Goal: Information Seeking & Learning: Learn about a topic

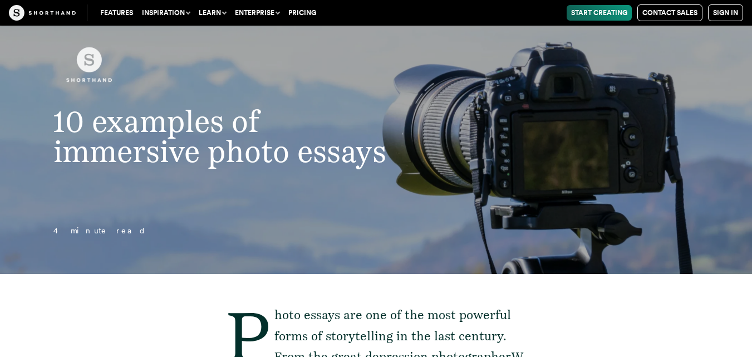
scroll to position [18, 0]
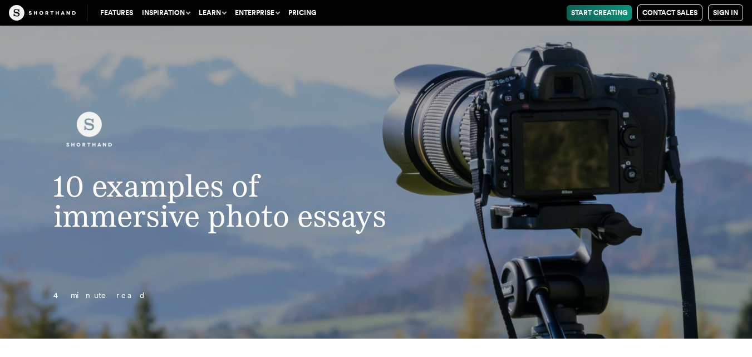
drag, startPoint x: 109, startPoint y: 227, endPoint x: 127, endPoint y: 227, distance: 18.9
click at [123, 227] on h1 "10 examples of immersive photo essays" at bounding box center [232, 201] width 403 height 60
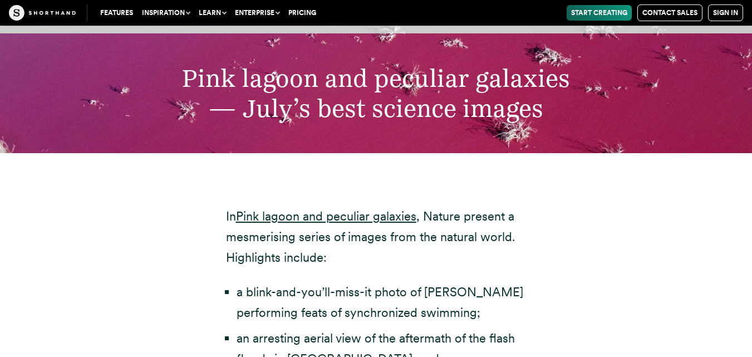
scroll to position [3434, 0]
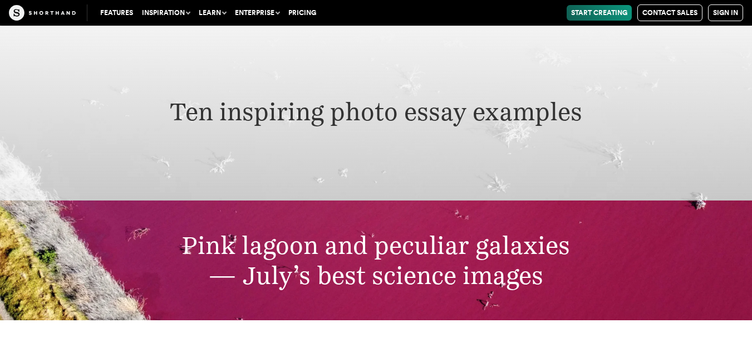
click at [362, 239] on h2 "Pink lagoon and peculiar galaxies — July’s best science images" at bounding box center [376, 260] width 575 height 60
drag, startPoint x: 471, startPoint y: 96, endPoint x: 471, endPoint y: 114, distance: 17.3
click at [471, 97] on h2 "Ten inspiring photo essay examples" at bounding box center [376, 112] width 575 height 30
click at [464, 242] on h2 "Pink lagoon and peculiar galaxies — July’s best science images" at bounding box center [376, 260] width 575 height 60
click at [487, 256] on h2 "Pink lagoon and peculiar galaxies — July’s best science images" at bounding box center [376, 260] width 575 height 60
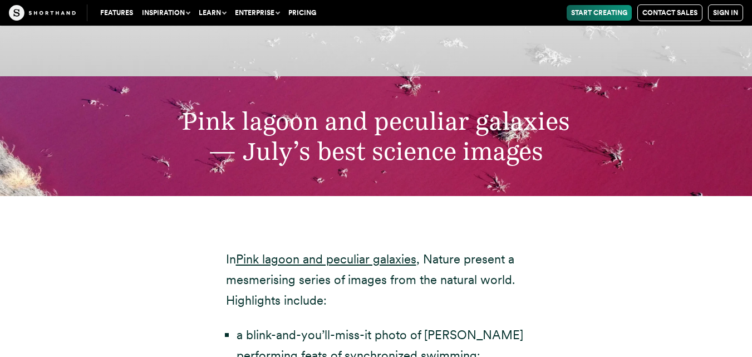
scroll to position [3712, 0]
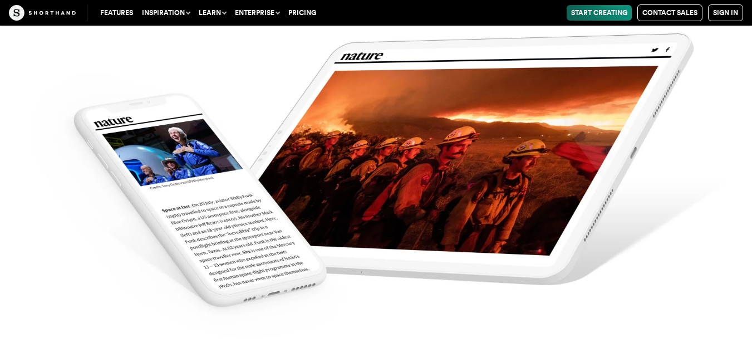
click at [459, 176] on img at bounding box center [376, 170] width 752 height 357
click at [457, 184] on img at bounding box center [376, 170] width 752 height 357
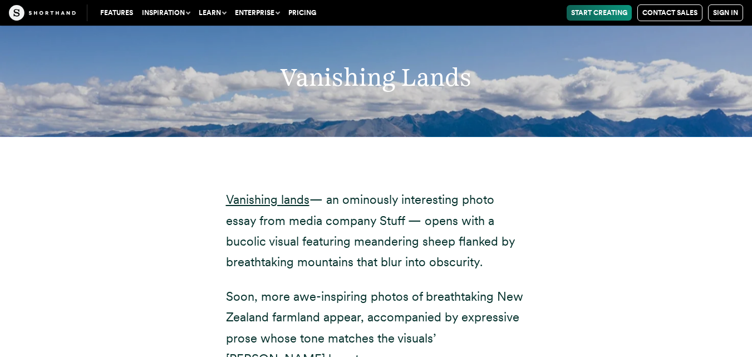
scroll to position [4993, 0]
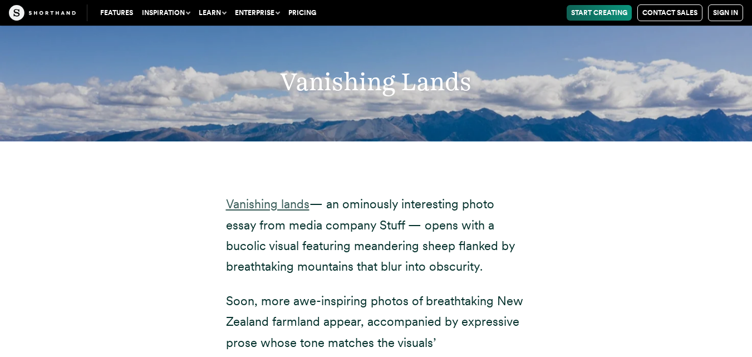
click at [269, 197] on link "Vanishing lands" at bounding box center [268, 204] width 84 height 14
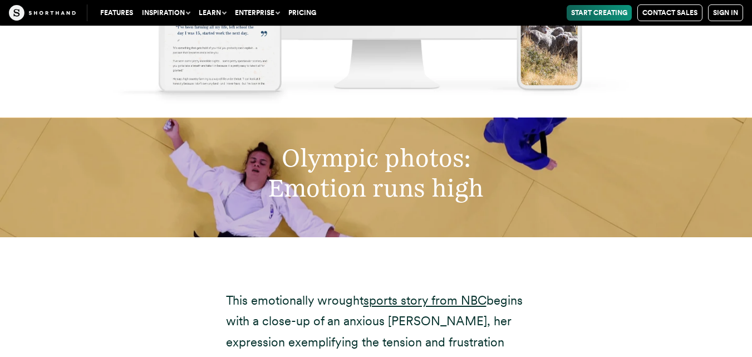
scroll to position [6218, 0]
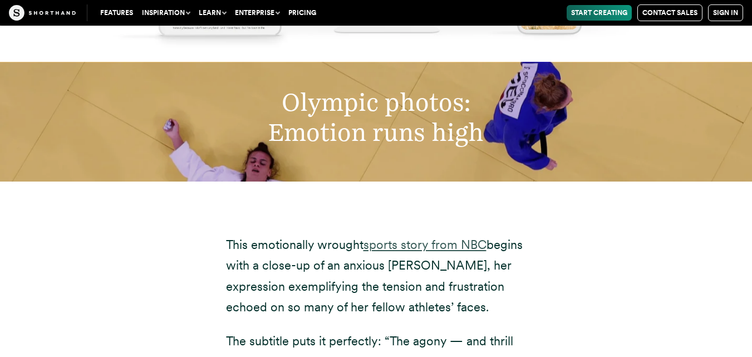
click at [455, 237] on link "sports story from NBC" at bounding box center [425, 244] width 123 height 14
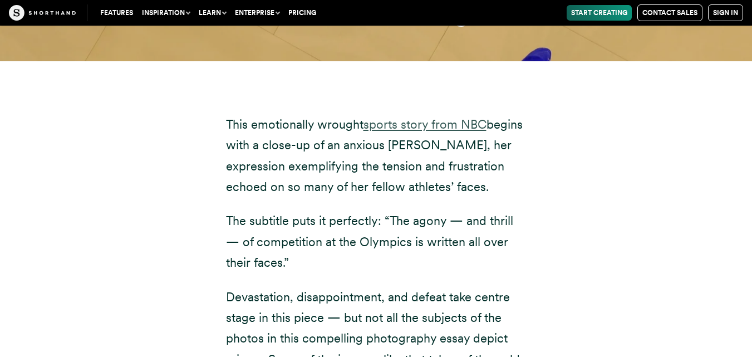
scroll to position [6329, 0]
